Goal: Transaction & Acquisition: Obtain resource

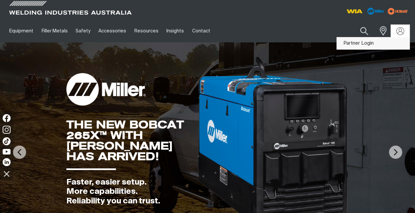
click at [370, 41] on link "Partner Login" at bounding box center [373, 43] width 73 height 12
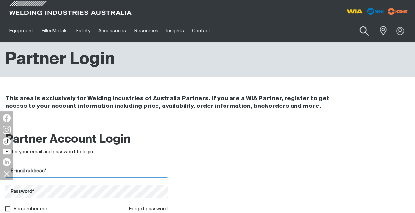
type input "[PERSON_NAME][EMAIL_ADDRESS][PERSON_NAME][DOMAIN_NAME]"
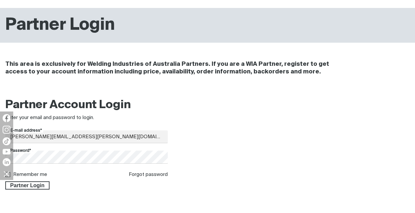
scroll to position [67, 0]
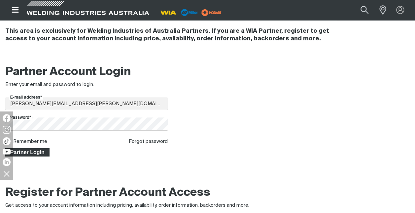
click at [40, 152] on span "Partner Login" at bounding box center [27, 152] width 43 height 9
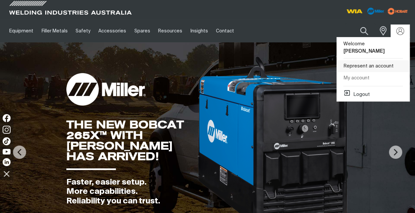
click at [369, 60] on link "Represent an account" at bounding box center [373, 66] width 73 height 12
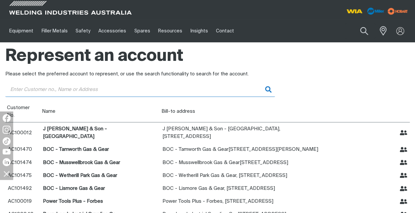
click at [21, 88] on input "Customer" at bounding box center [140, 89] width 270 height 15
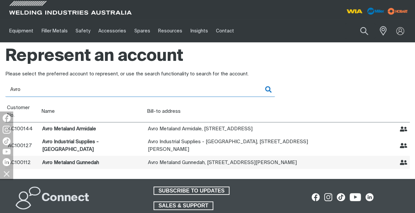
type input "Avro"
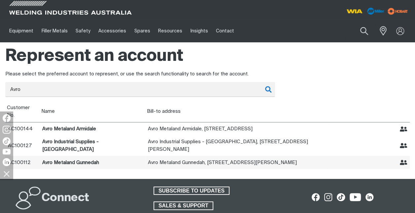
click at [405, 158] on icon "Represent Avro Metaland Gunnedah" at bounding box center [404, 162] width 8 height 8
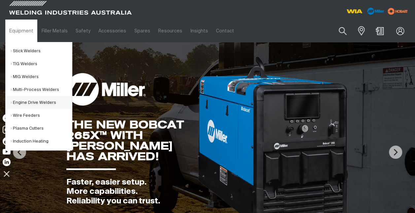
click at [26, 103] on link "Engine Drive Welders" at bounding box center [41, 102] width 61 height 13
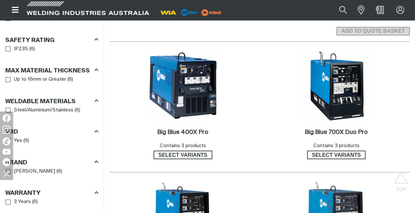
scroll to position [362, 0]
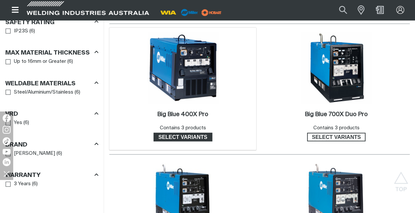
click at [179, 132] on span "Select variants" at bounding box center [182, 136] width 57 height 9
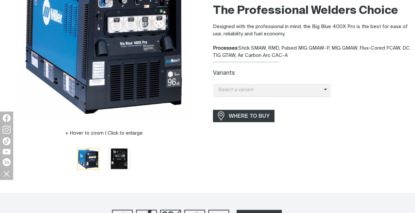
scroll to position [143, 0]
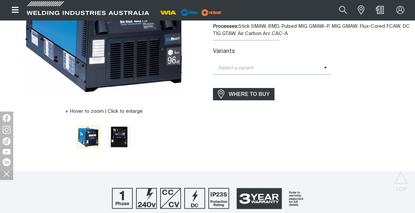
click at [325, 67] on icon at bounding box center [325, 67] width 3 height 5
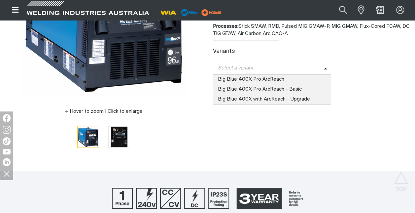
click at [271, 77] on span "Big Blue 400X Pro ArcReach" at bounding box center [272, 80] width 118 height 10
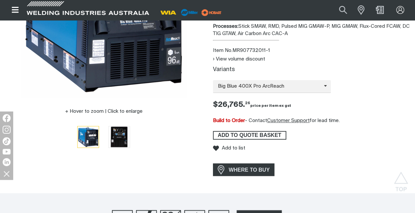
click at [251, 134] on span "ADD TO QUOTE BASKET" at bounding box center [250, 135] width 72 height 9
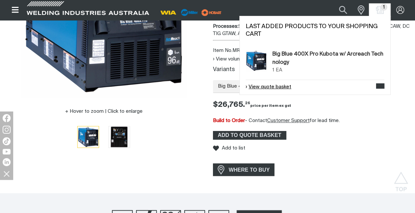
click at [284, 87] on link "View quote basket" at bounding box center [269, 87] width 46 height 8
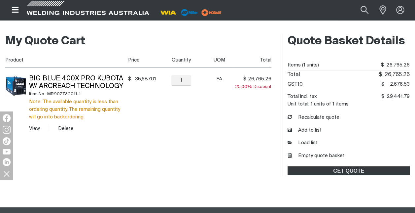
scroll to position [130, 0]
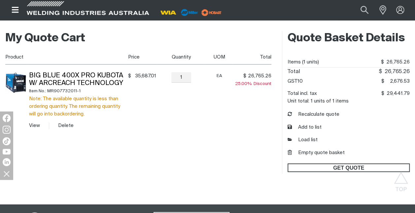
click at [353, 166] on span "GET QUOTE" at bounding box center [348, 167] width 121 height 9
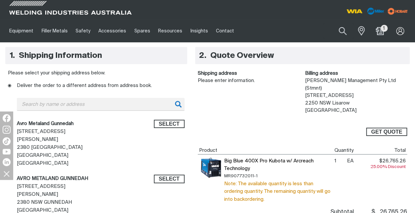
click at [393, 127] on span "GET QUOTE" at bounding box center [386, 131] width 31 height 9
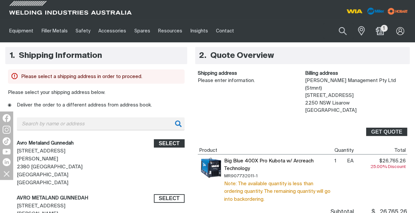
click at [169, 145] on span "Select" at bounding box center [169, 143] width 21 height 9
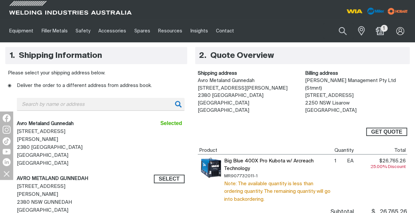
click at [382, 127] on span "GET QUOTE" at bounding box center [386, 131] width 31 height 9
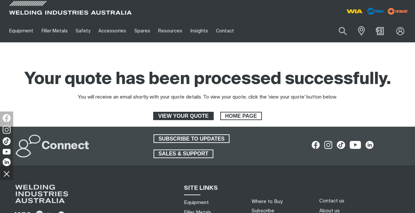
click at [191, 115] on span "VIEW YOUR QUOTE" at bounding box center [183, 116] width 59 height 9
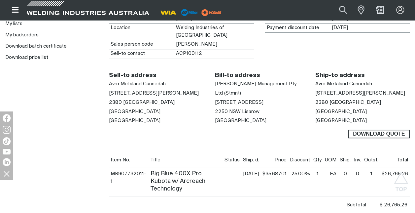
scroll to position [156, 0]
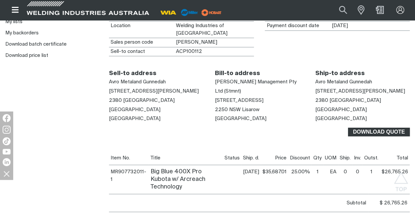
click at [380, 127] on span "Download Quote" at bounding box center [379, 131] width 60 height 9
